Goal: Transaction & Acquisition: Subscribe to service/newsletter

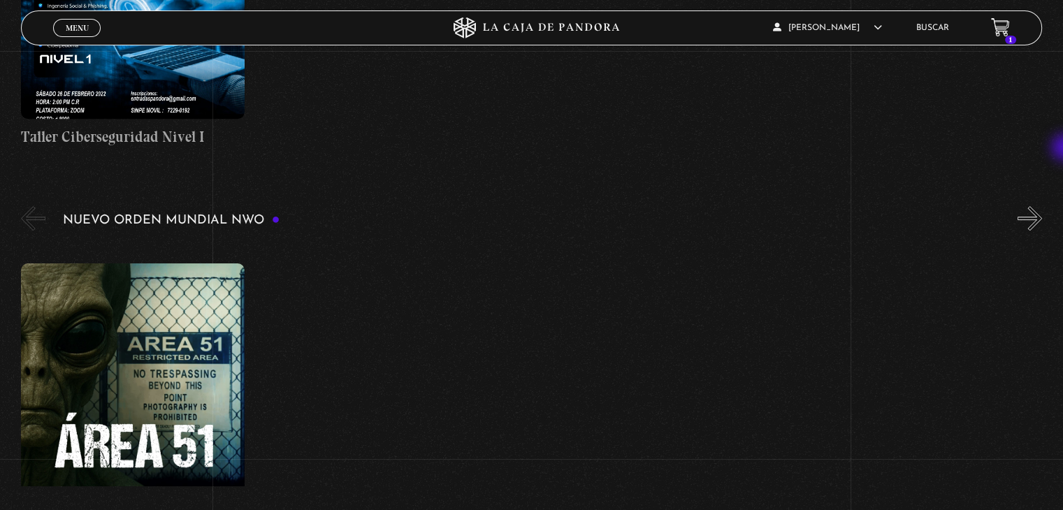
scroll to position [867, 0]
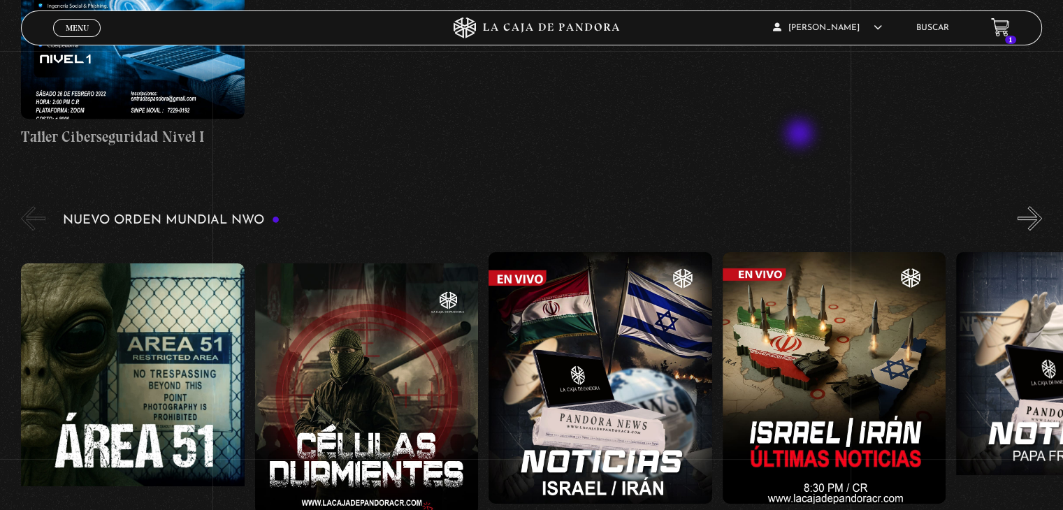
click at [801, 135] on link "Centinelas" at bounding box center [823, 121] width 127 height 36
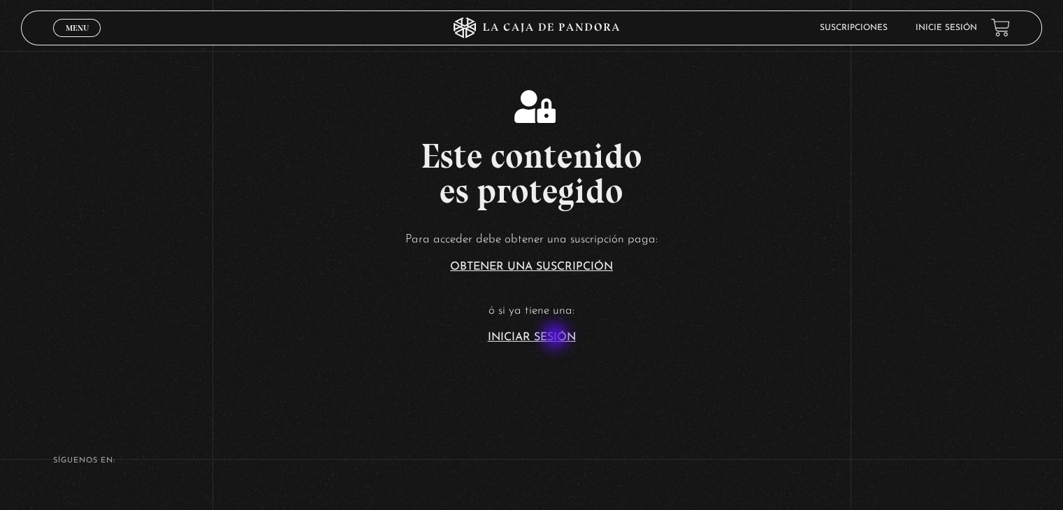
click at [557, 338] on link "Iniciar Sesión" at bounding box center [532, 337] width 88 height 11
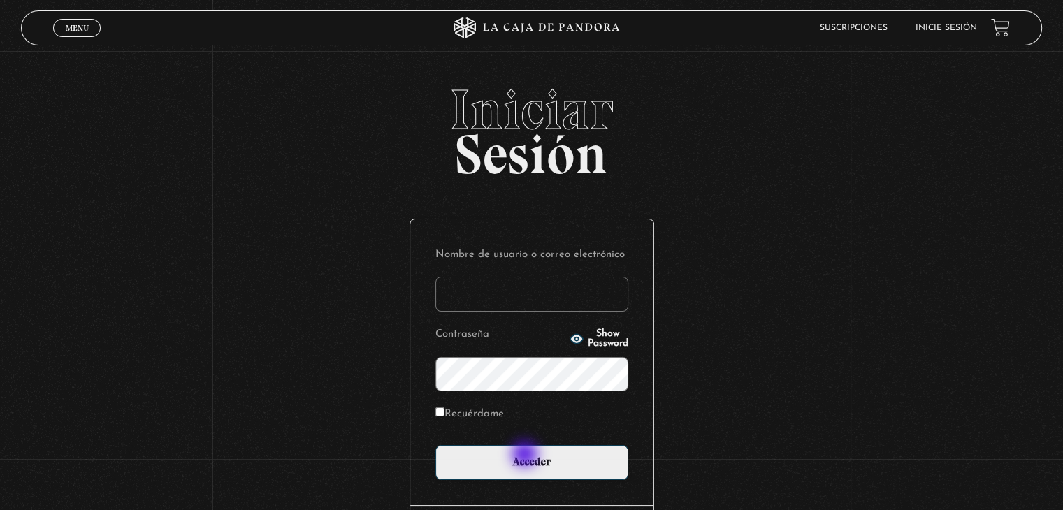
type input "[EMAIL_ADDRESS][DOMAIN_NAME]"
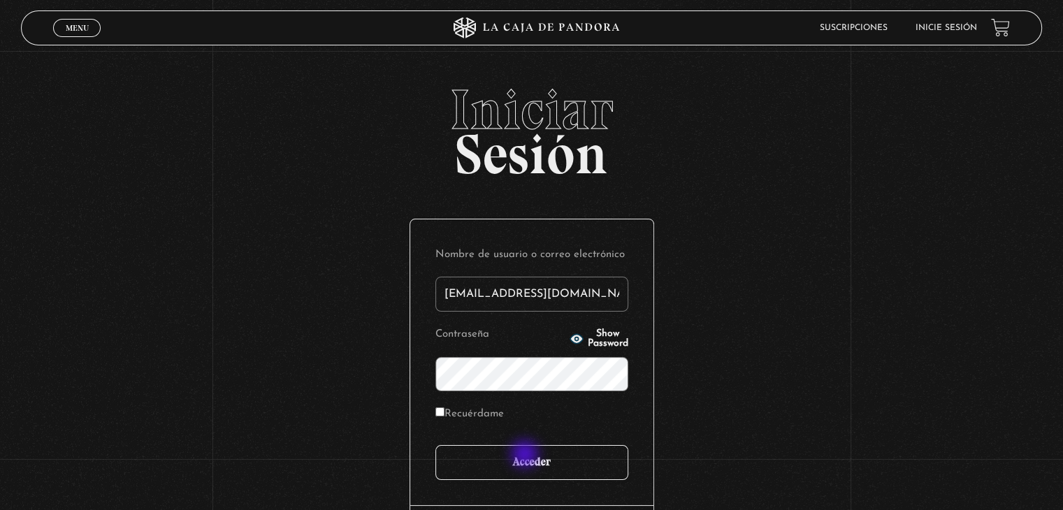
click at [526, 456] on input "Acceder" at bounding box center [532, 462] width 193 height 35
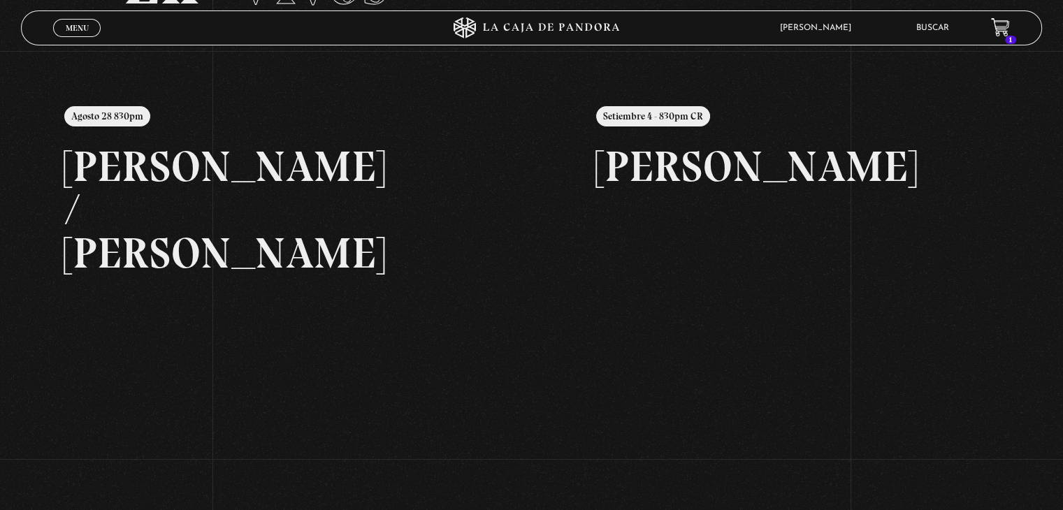
scroll to position [140, 0]
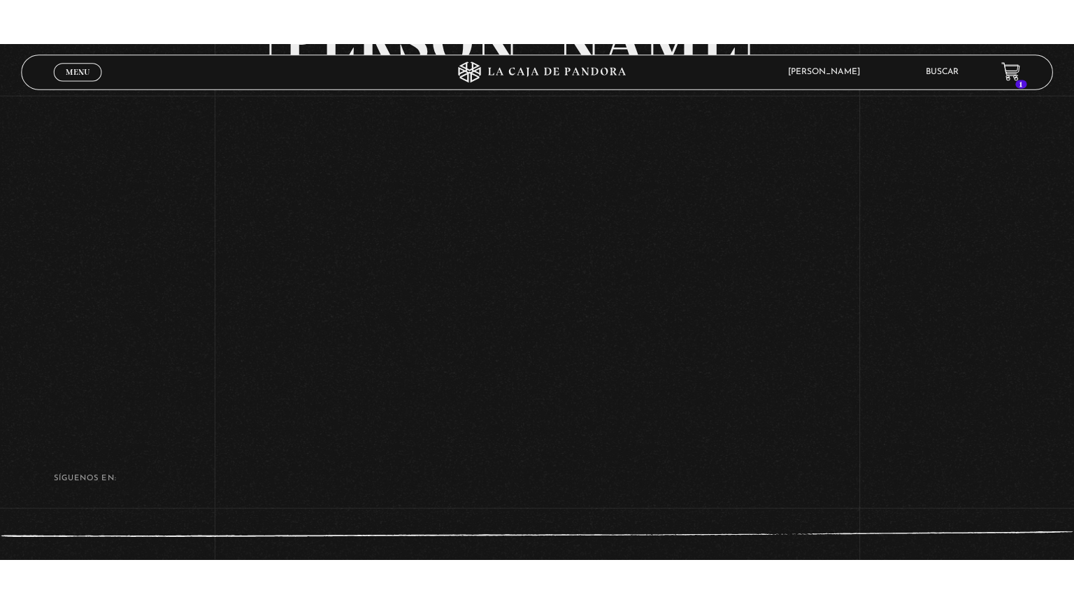
scroll to position [168, 0]
